Goal: Task Accomplishment & Management: Use online tool/utility

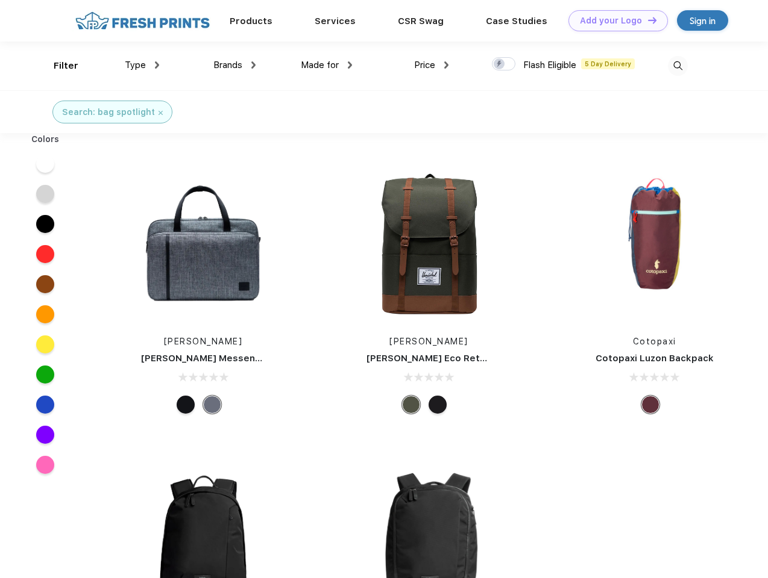
click at [613, 20] on link "Add your Logo Design Tool" at bounding box center [617, 20] width 99 height 21
click at [0, 0] on div "Design Tool" at bounding box center [0, 0] width 0 height 0
click at [646, 20] on link "Add your Logo Design Tool" at bounding box center [617, 20] width 99 height 21
click at [58, 66] on div "Filter" at bounding box center [66, 66] width 25 height 14
click at [142, 65] on span "Type" at bounding box center [135, 65] width 21 height 11
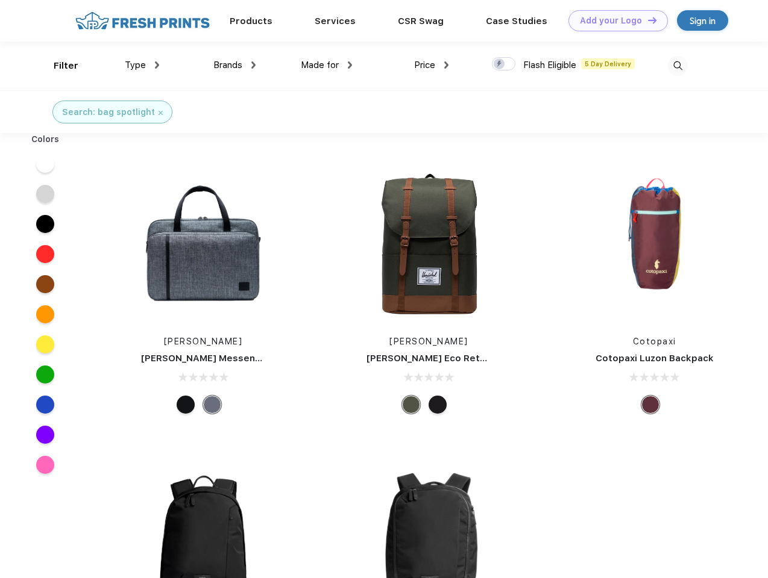
click at [234, 65] on span "Brands" at bounding box center [227, 65] width 29 height 11
click at [327, 65] on span "Made for" at bounding box center [320, 65] width 38 height 11
click at [431, 65] on span "Price" at bounding box center [424, 65] width 21 height 11
click at [504, 64] on div at bounding box center [503, 63] width 23 height 13
click at [499, 64] on input "checkbox" at bounding box center [496, 61] width 8 height 8
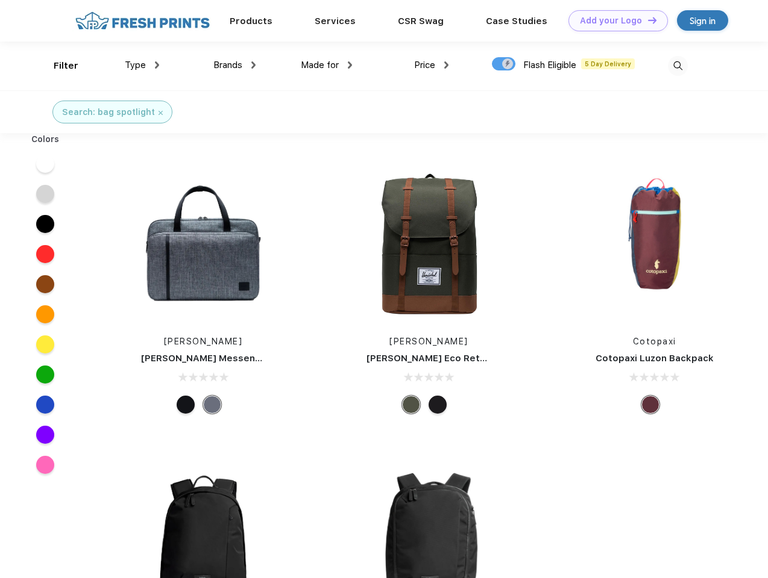
click at [677, 66] on img at bounding box center [678, 66] width 20 height 20
